Goal: Register for event/course

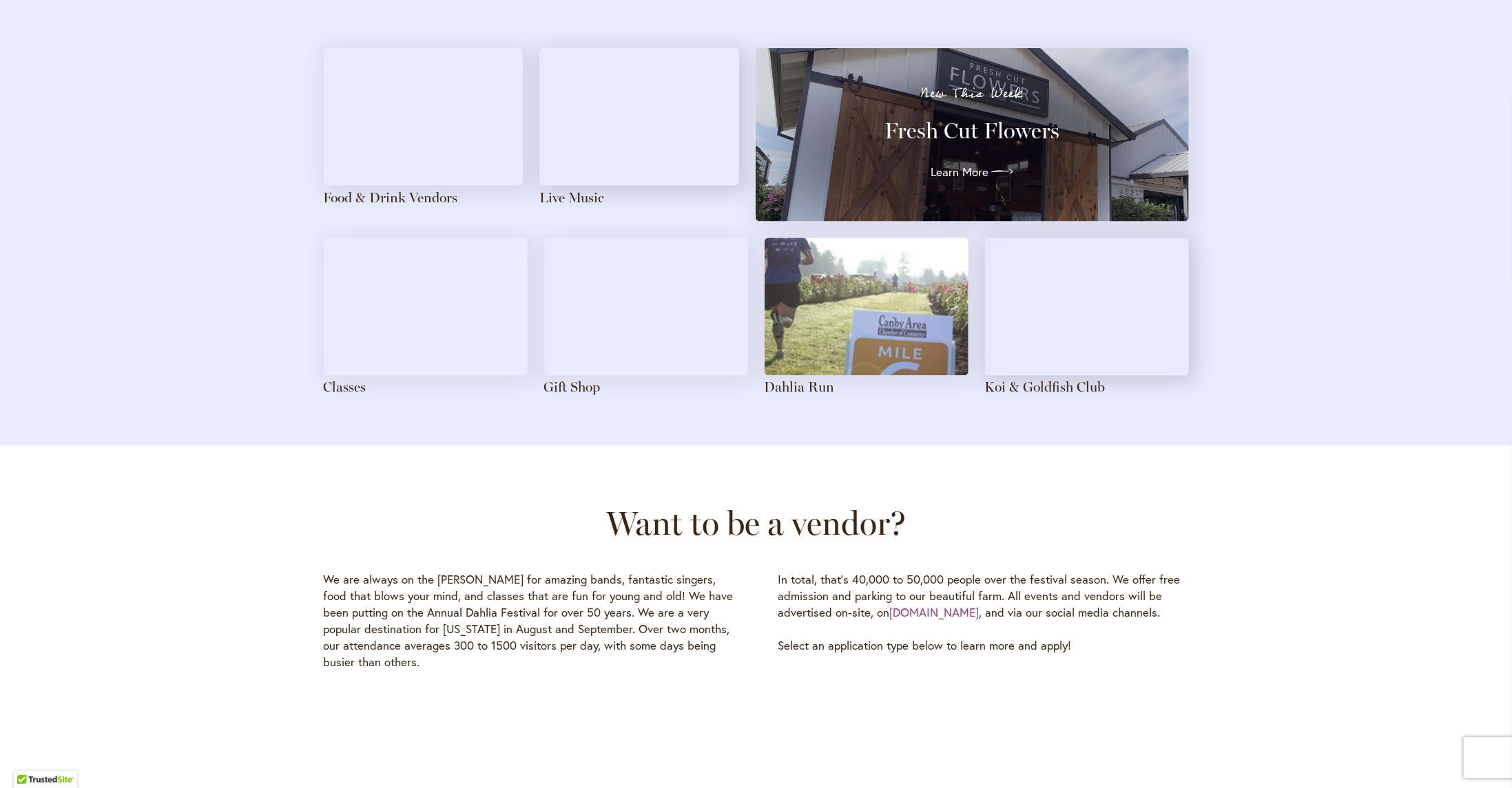
scroll to position [1518, 0]
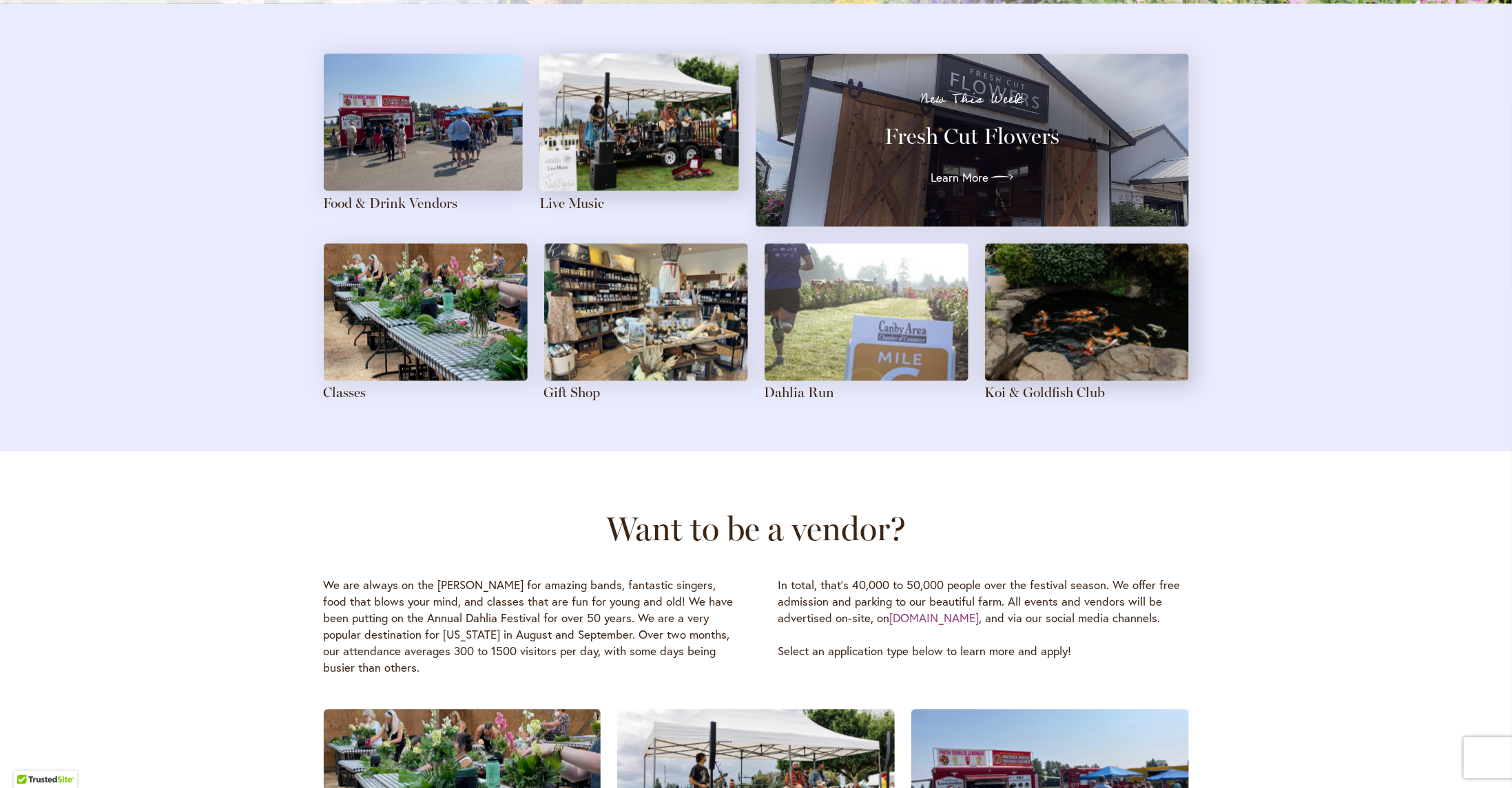
click at [467, 144] on img at bounding box center [423, 122] width 200 height 138
